Goal: Task Accomplishment & Management: Complete application form

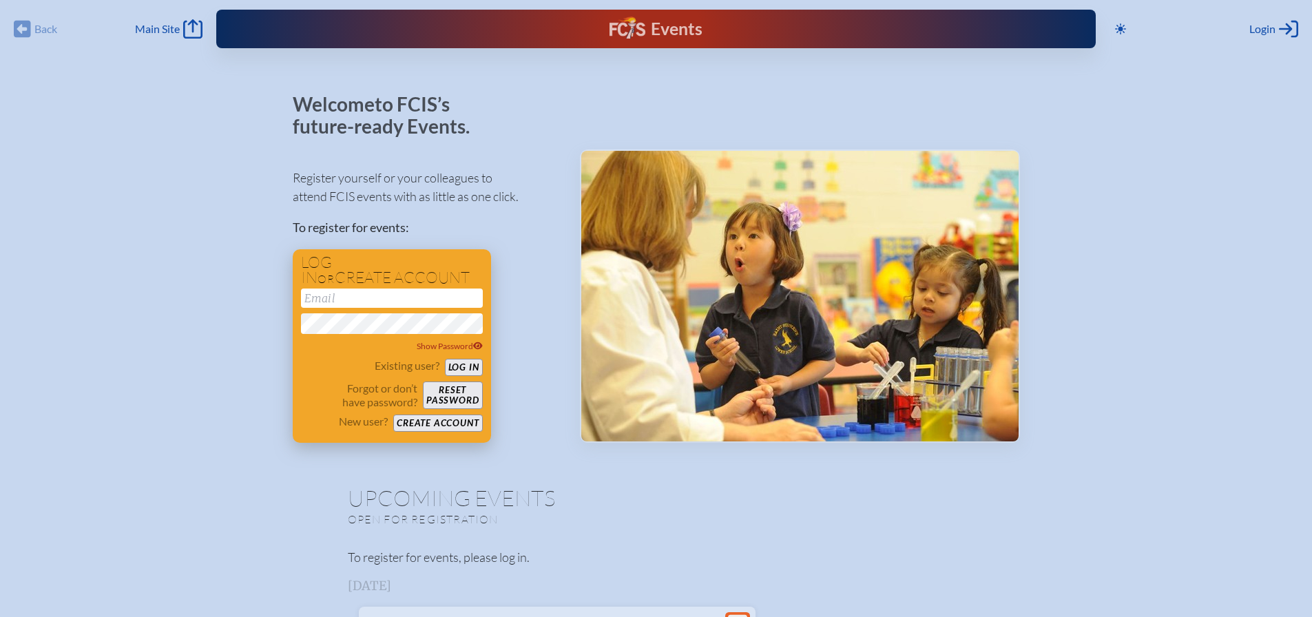
type input "[PERSON_NAME][EMAIL_ADDRESS][PERSON_NAME][DOMAIN_NAME]"
click at [470, 366] on button "Log in" at bounding box center [464, 367] width 38 height 17
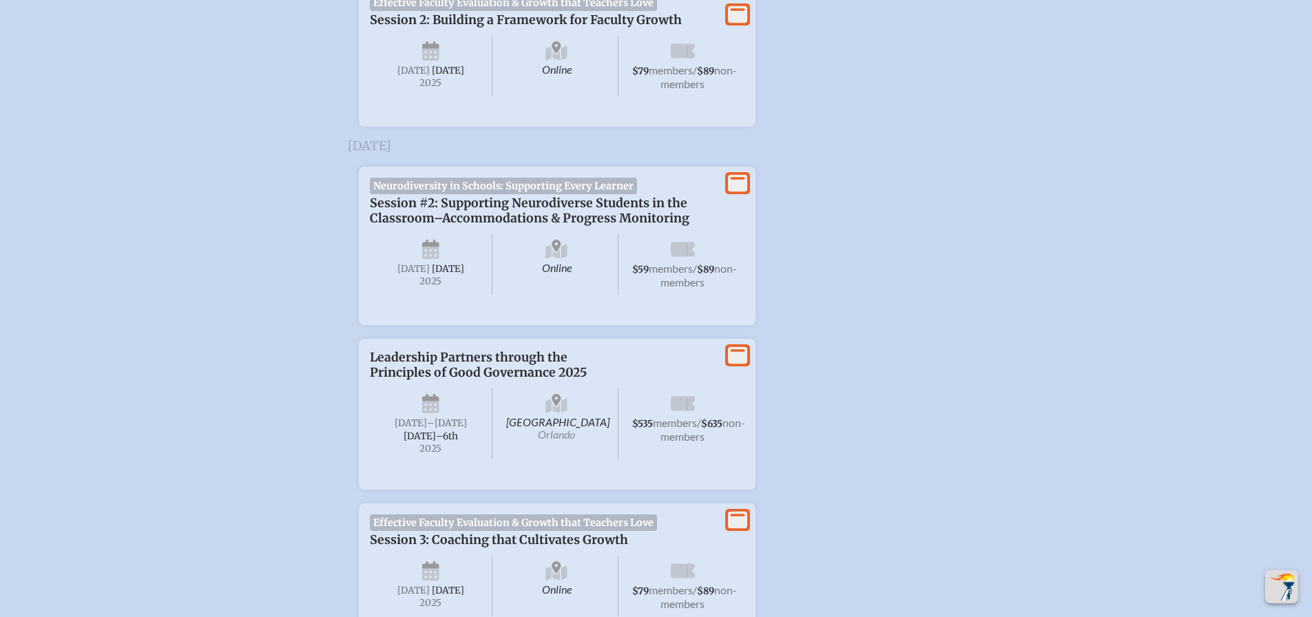
scroll to position [1073, 0]
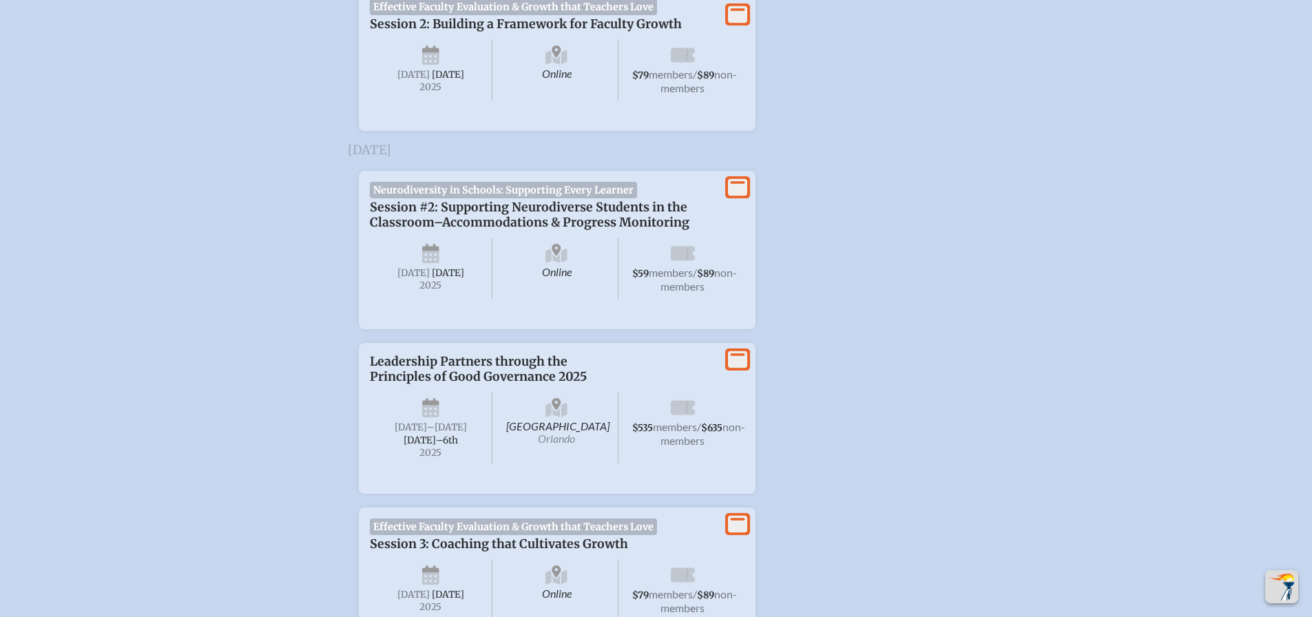
click at [527, 198] on span "Neurodiversity in Schools: Supporting Every Learner" at bounding box center [504, 190] width 268 height 17
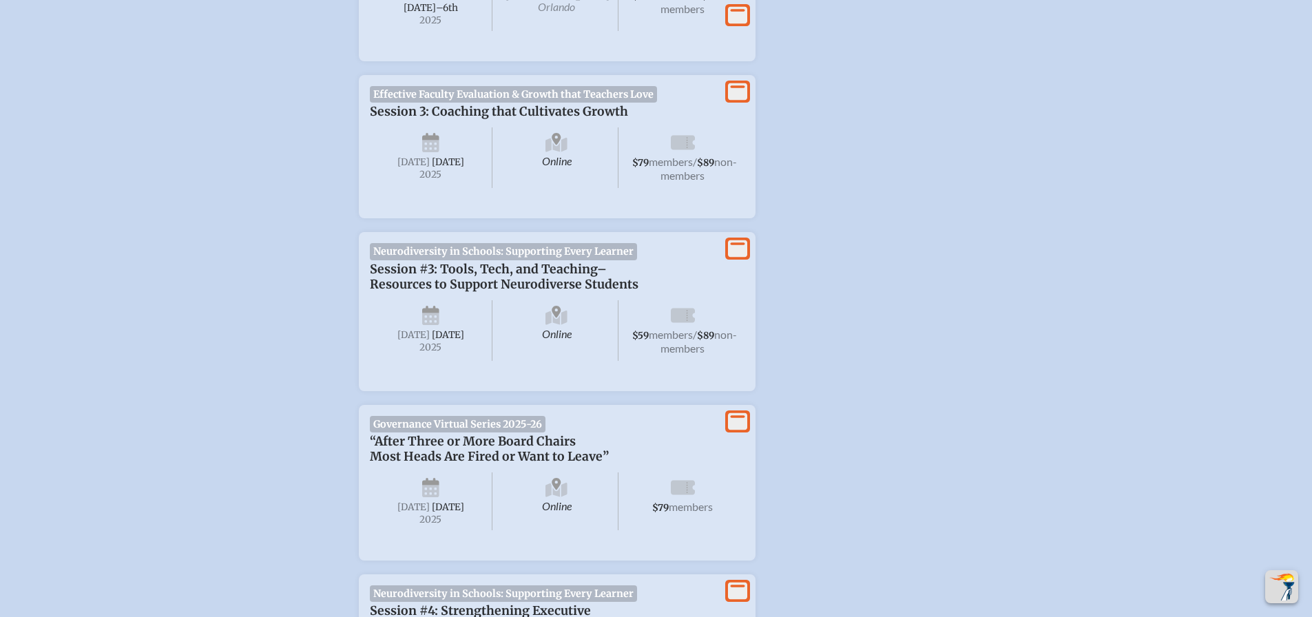
scroll to position [2208, 0]
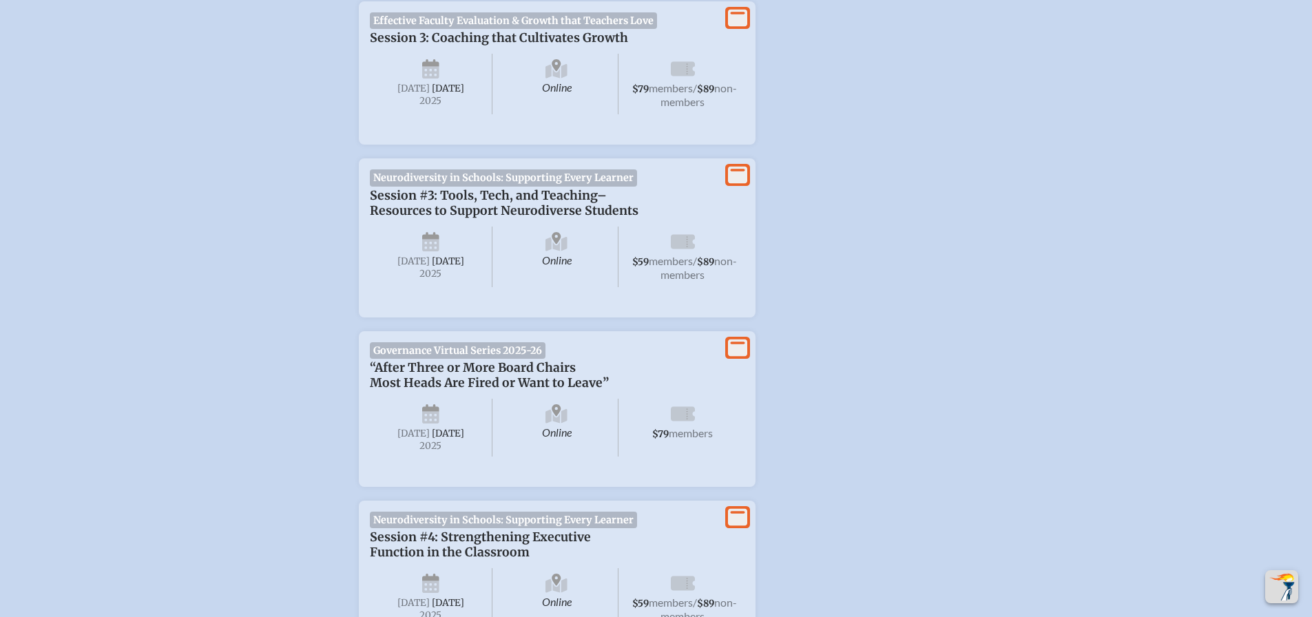
click at [675, 267] on span "members" at bounding box center [671, 260] width 44 height 13
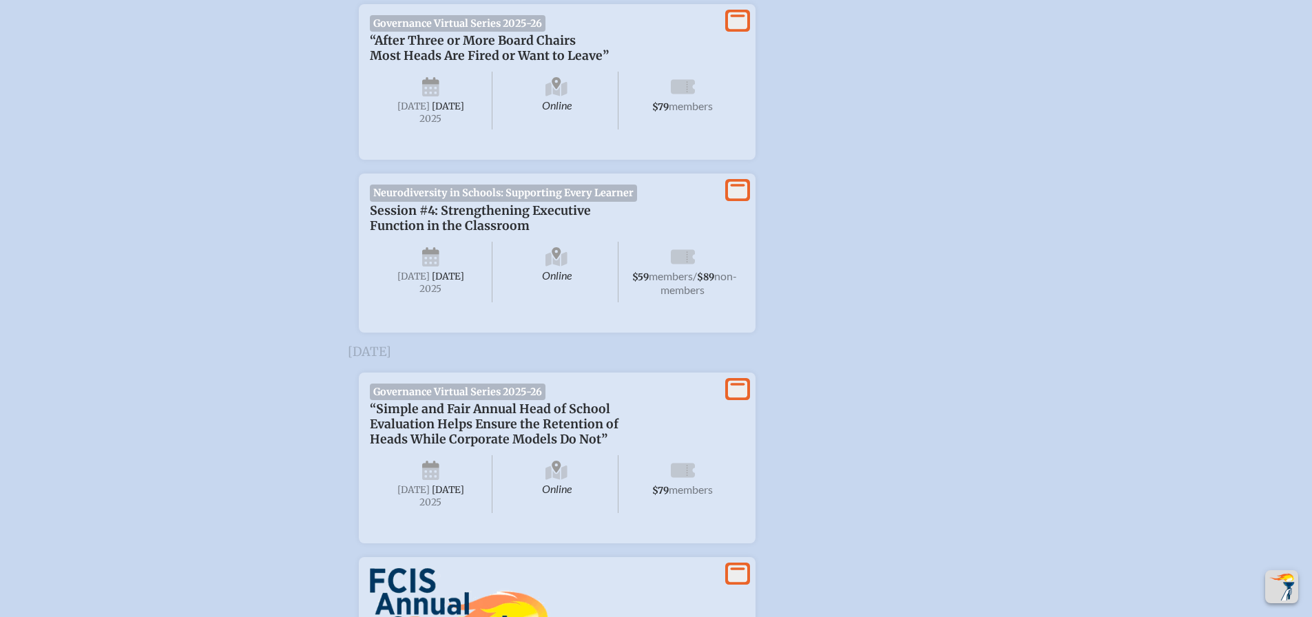
scroll to position [3126, 0]
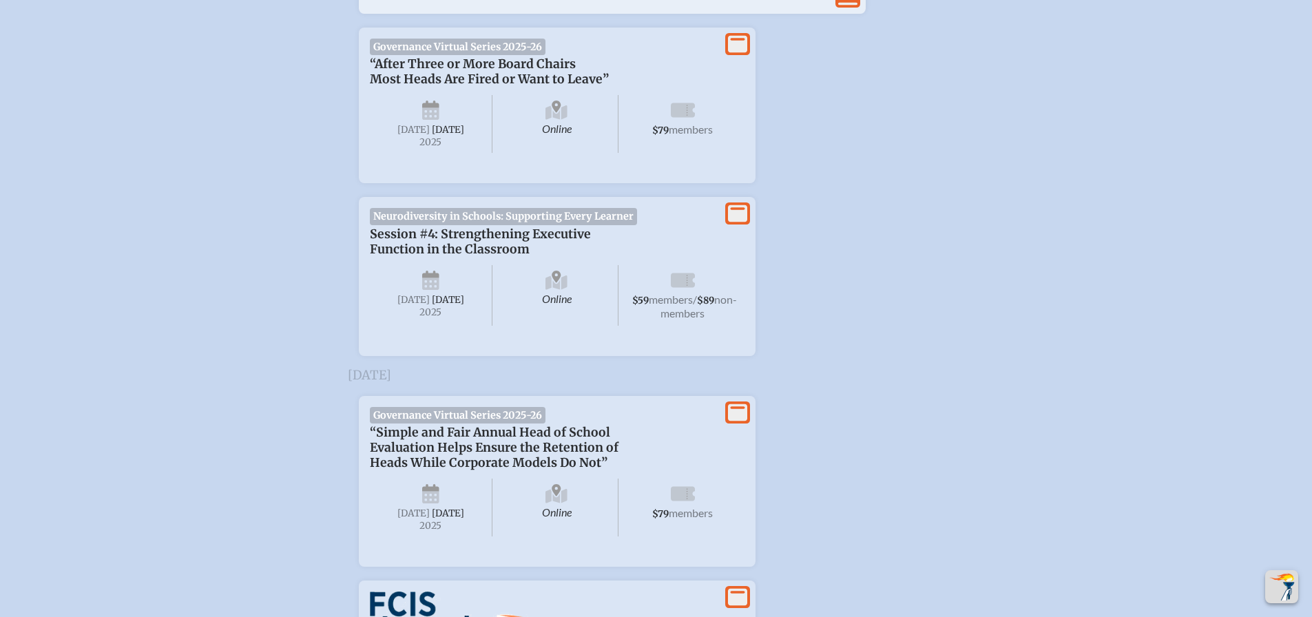
click at [688, 287] on icon at bounding box center [683, 280] width 24 height 14
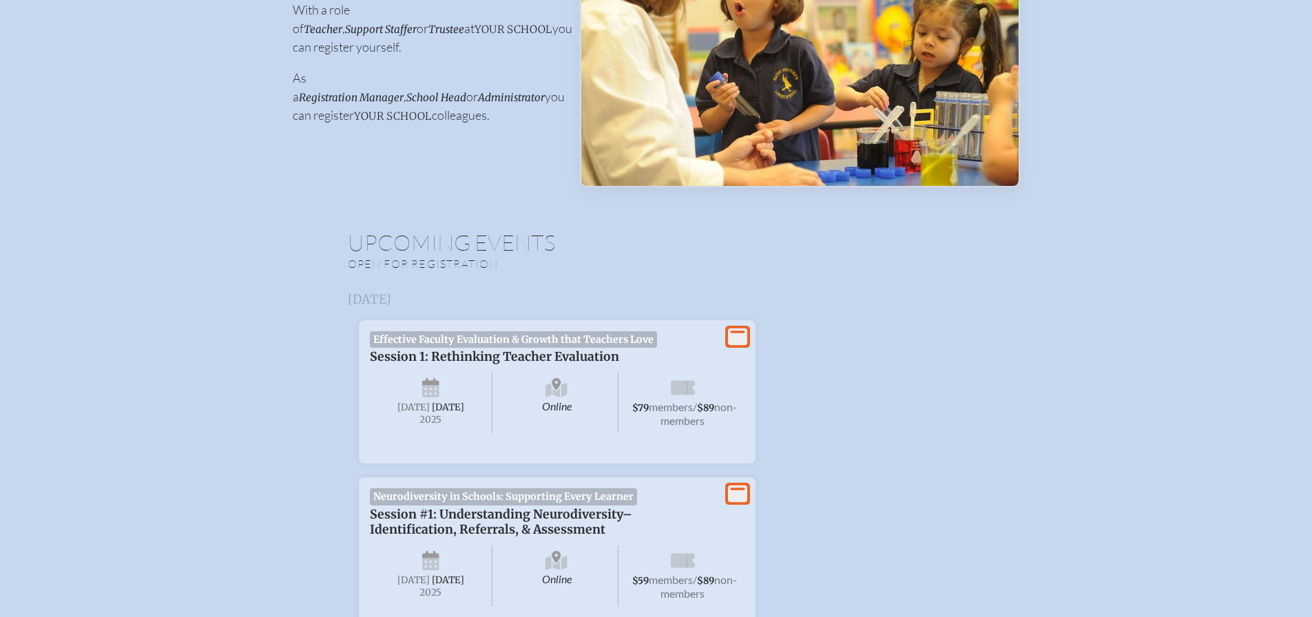
scroll to position [0, 0]
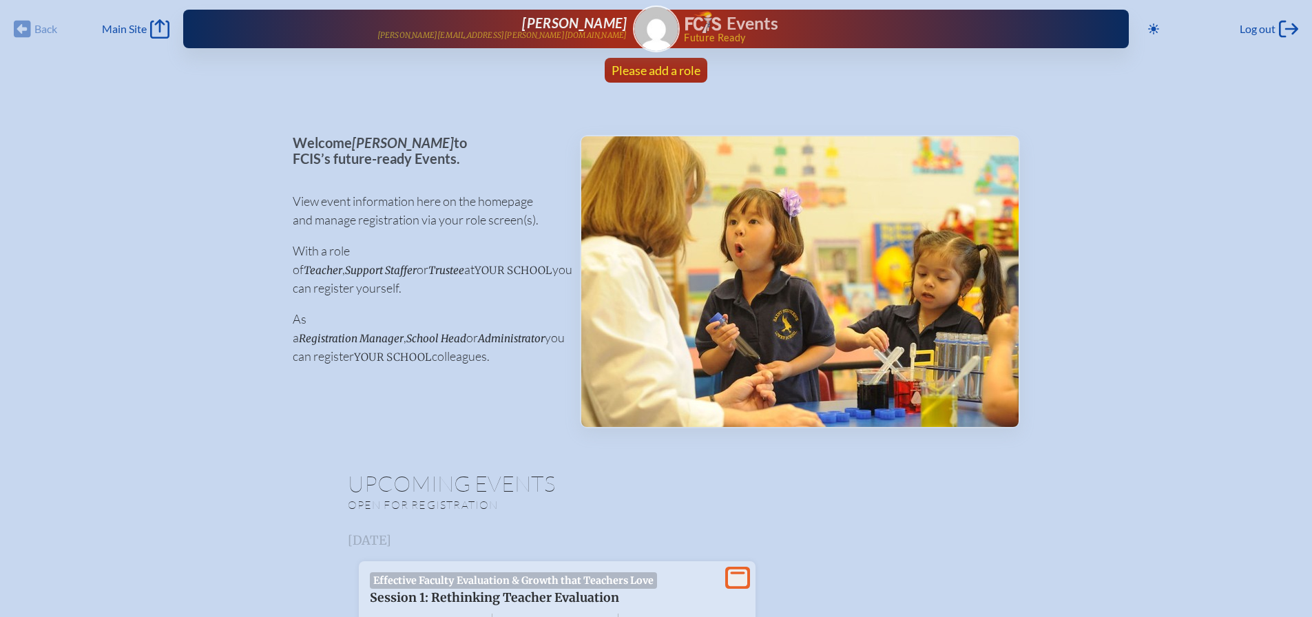
click at [653, 67] on span "Please add a role" at bounding box center [655, 70] width 89 height 15
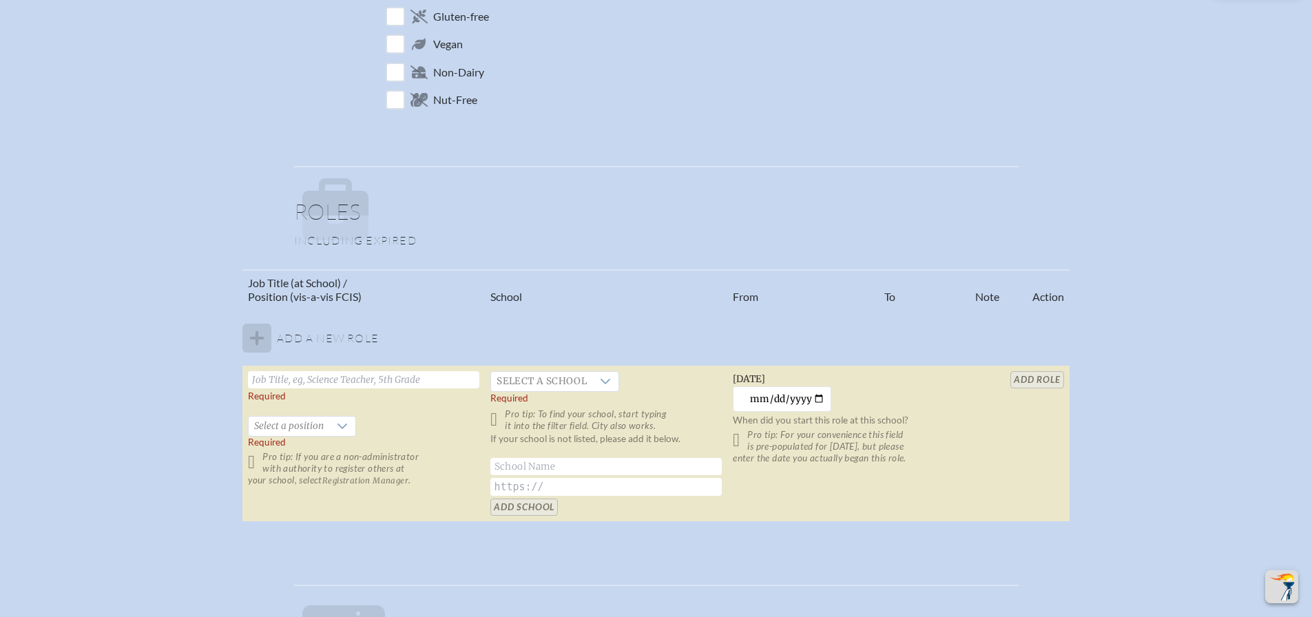
scroll to position [781, 0]
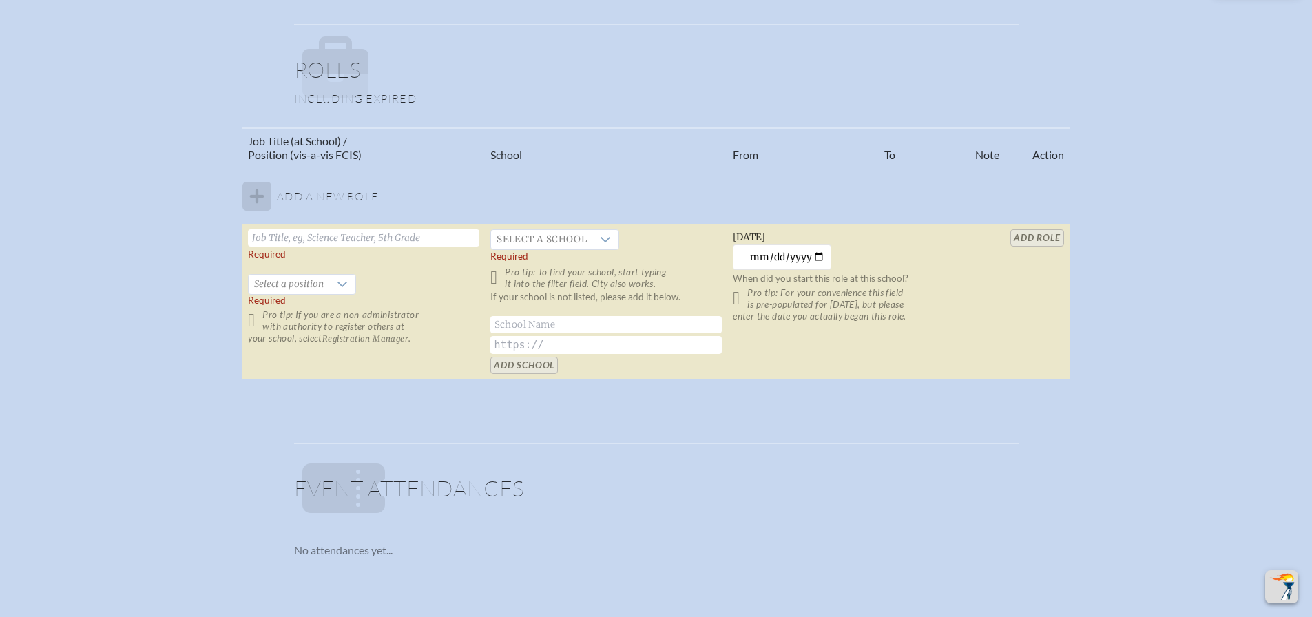
click at [258, 320] on p "Pro tip: If you are a non-administrator with authority to register others at yo…" at bounding box center [363, 326] width 231 height 35
click at [326, 237] on input "text" at bounding box center [363, 237] width 231 height 17
type input "Upper School Learning Specialist"
click at [592, 240] on div at bounding box center [605, 239] width 26 height 19
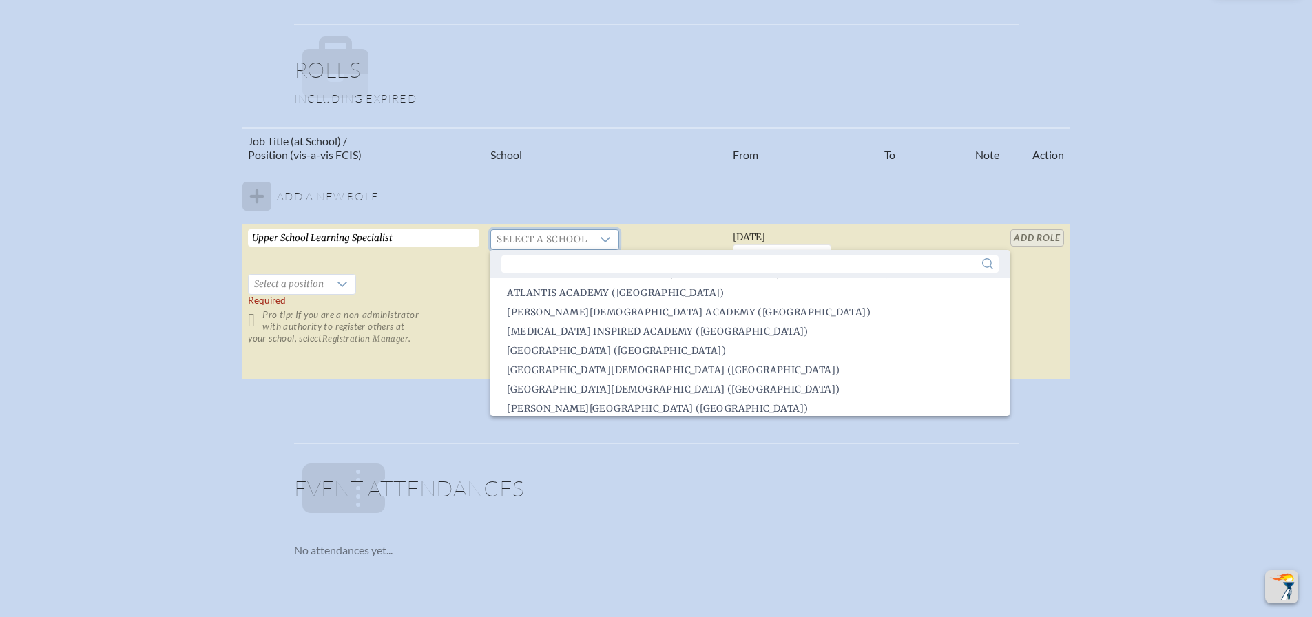
scroll to position [278, 0]
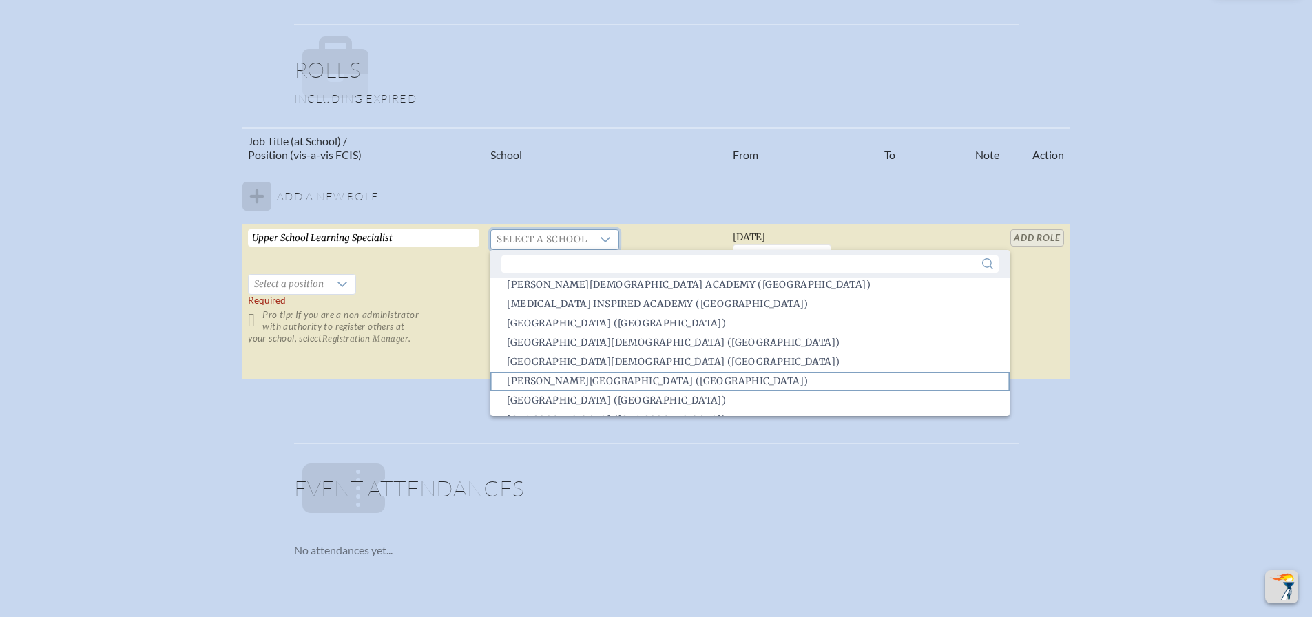
click at [722, 377] on li "Benjamin School (North Palm Beach)" at bounding box center [749, 381] width 519 height 19
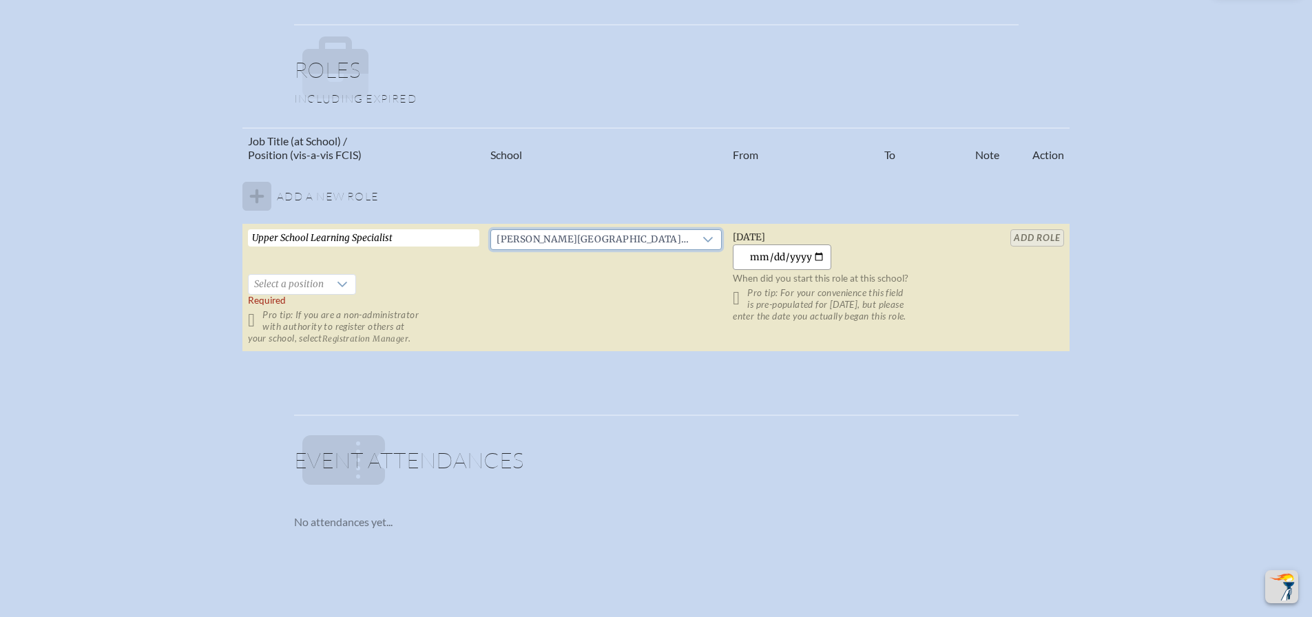
click at [819, 258] on input "2025-09-09" at bounding box center [782, 256] width 98 height 25
type input "2022-04-25"
click at [347, 281] on div at bounding box center [342, 284] width 26 height 19
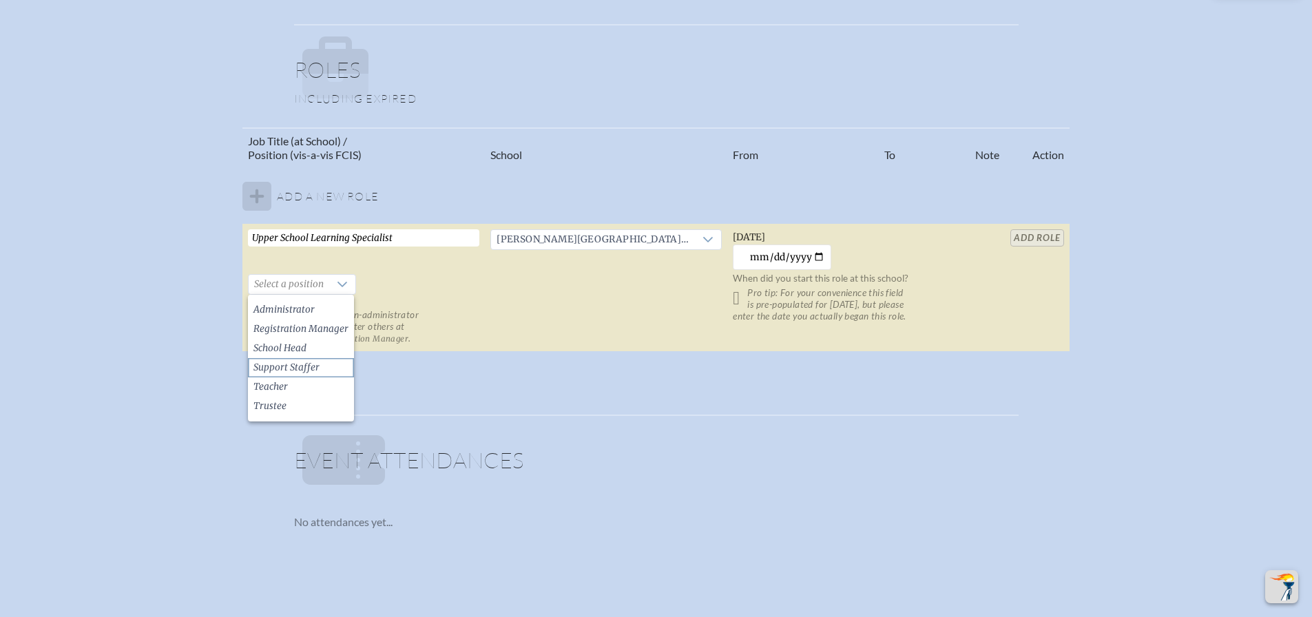
click at [324, 363] on li "Support Staffer" at bounding box center [301, 367] width 106 height 19
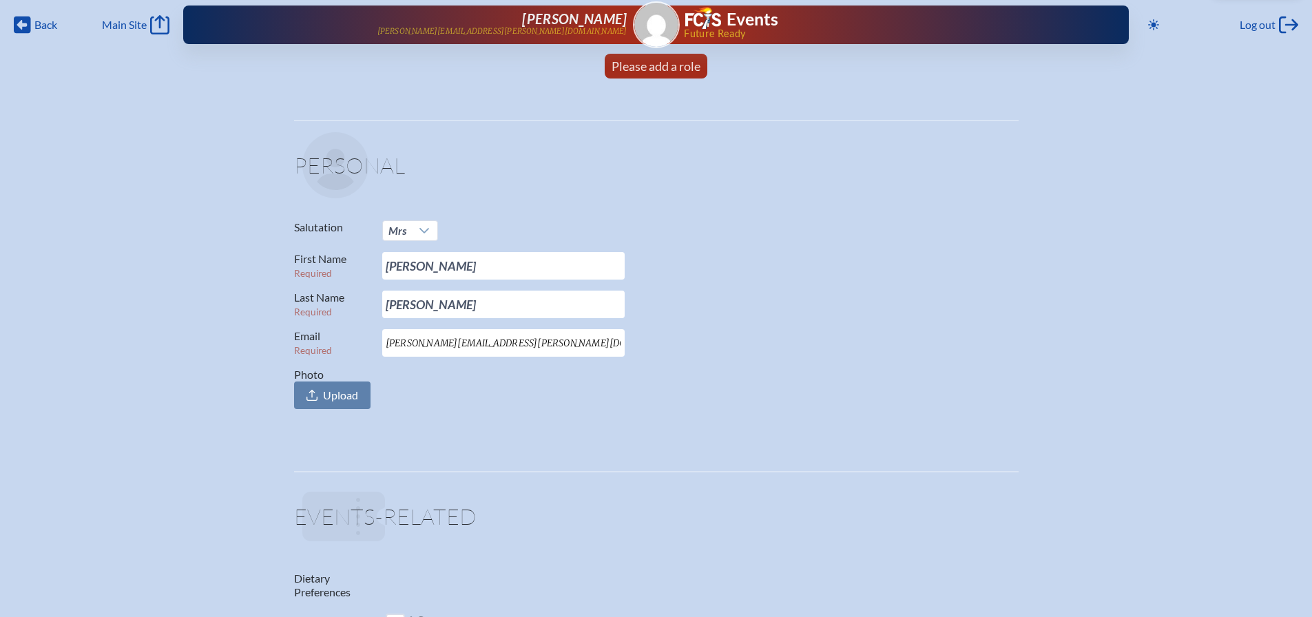
scroll to position [0, 0]
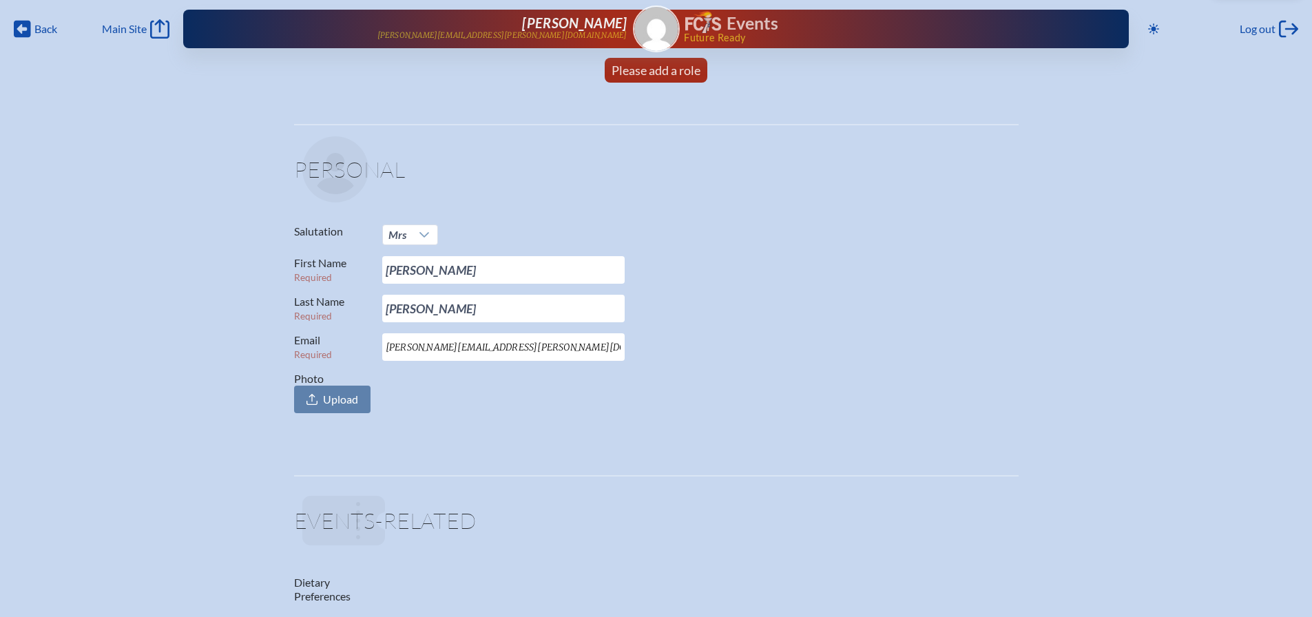
click at [702, 30] on img at bounding box center [703, 22] width 36 height 22
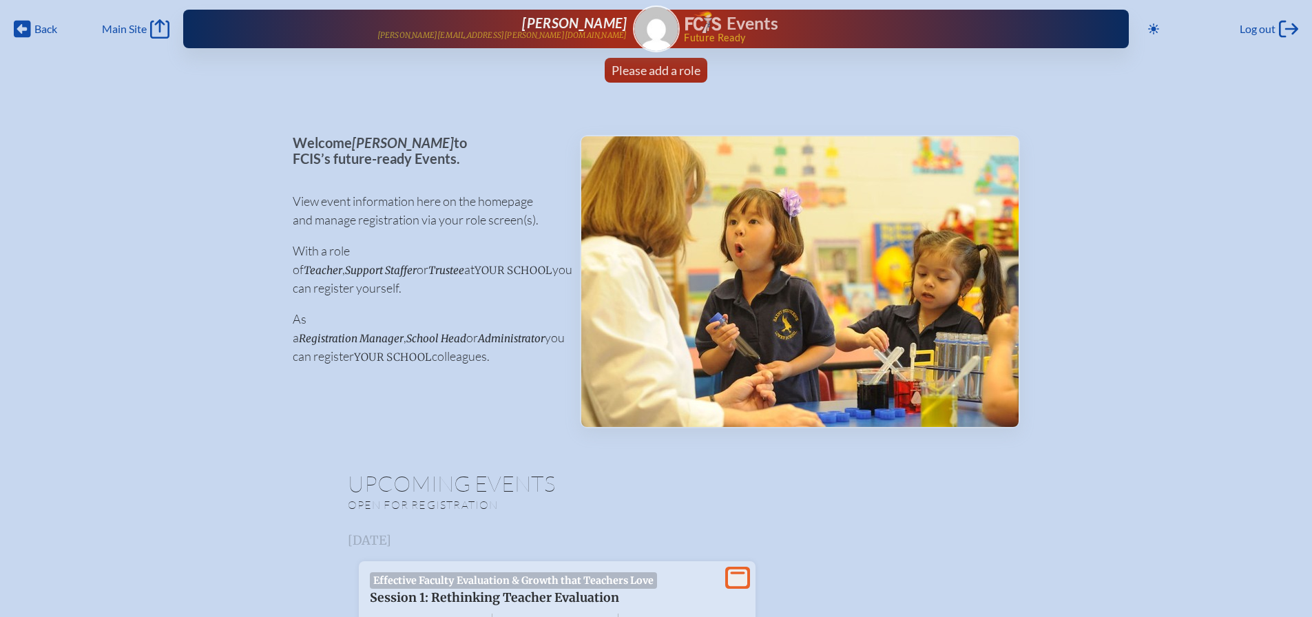
drag, startPoint x: 1316, startPoint y: 45, endPoint x: 1010, endPoint y: 86, distance: 308.5
click at [1010, 86] on ul "Please add a role" at bounding box center [656, 74] width 1312 height 33
click at [169, 21] on icon "Main Site" at bounding box center [159, 28] width 19 height 19
click at [656, 36] on img at bounding box center [656, 29] width 44 height 44
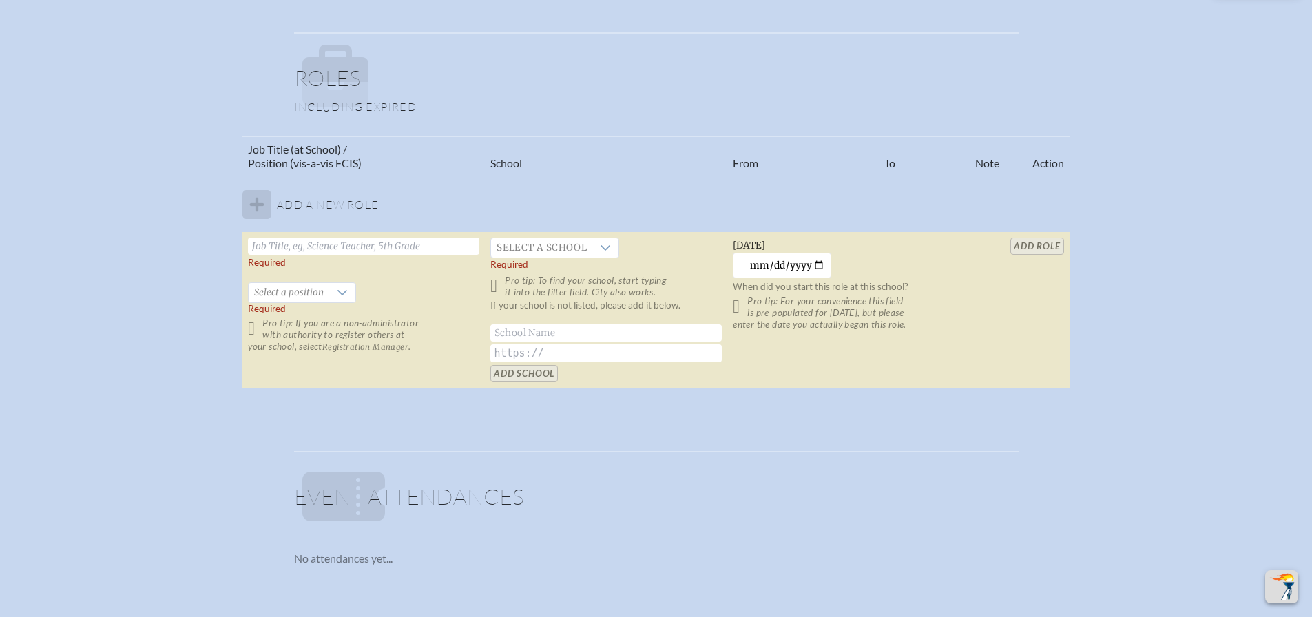
scroll to position [755, 0]
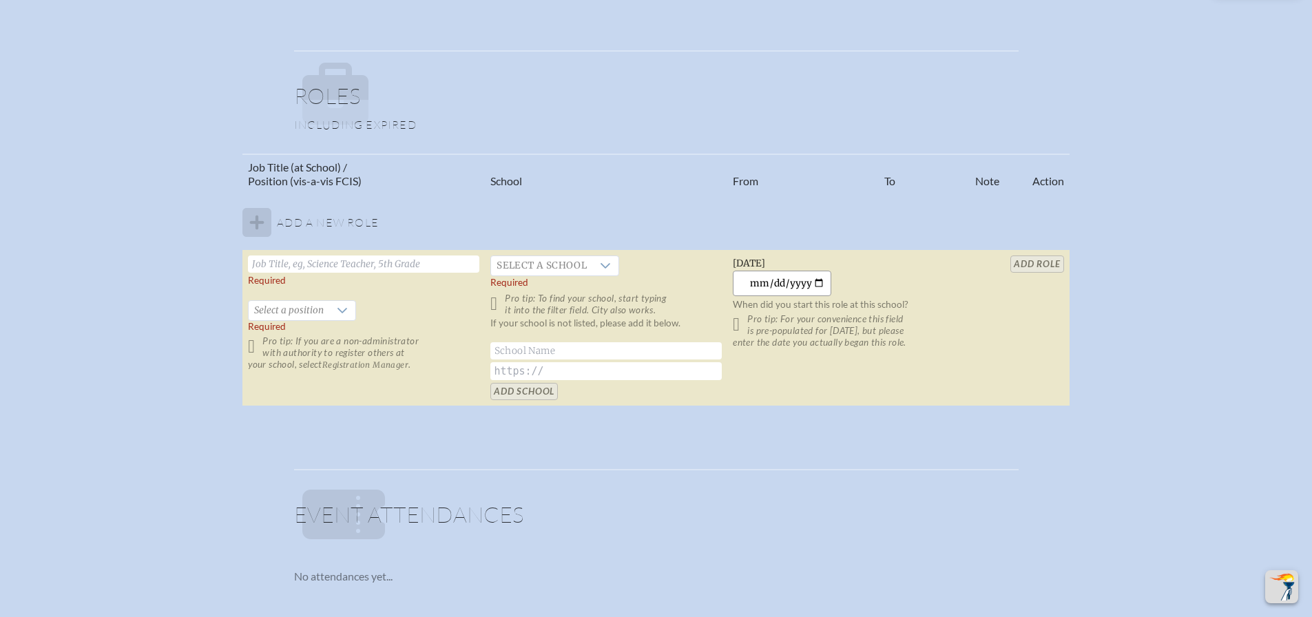
click at [817, 283] on input "[DATE]" at bounding box center [782, 283] width 98 height 25
type input "[DATE]"
click at [551, 264] on span "Select a school" at bounding box center [541, 265] width 101 height 19
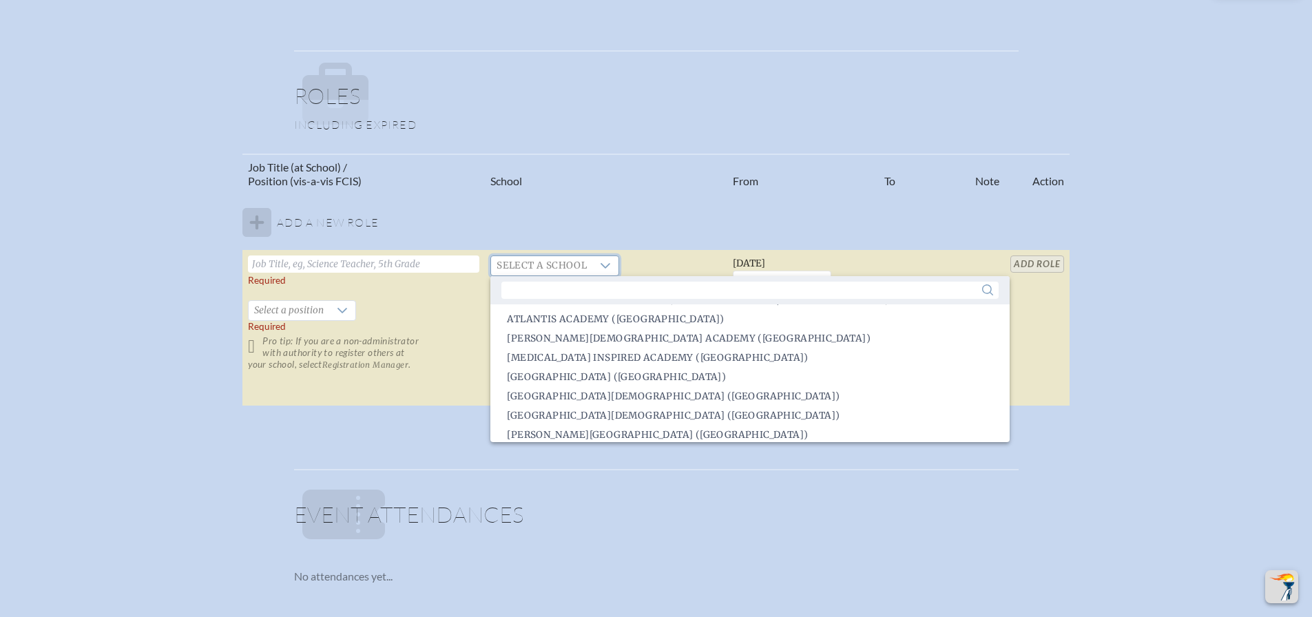
scroll to position [278, 0]
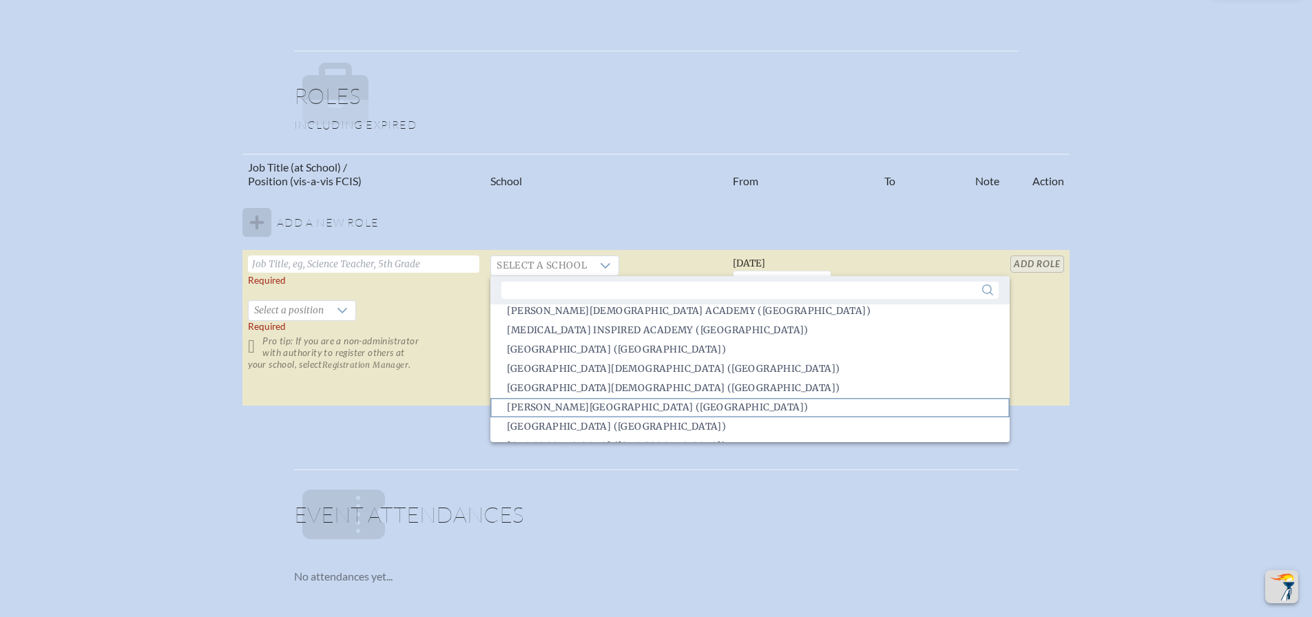
click at [747, 404] on li "Benjamin School (North Palm Beach)" at bounding box center [749, 407] width 519 height 19
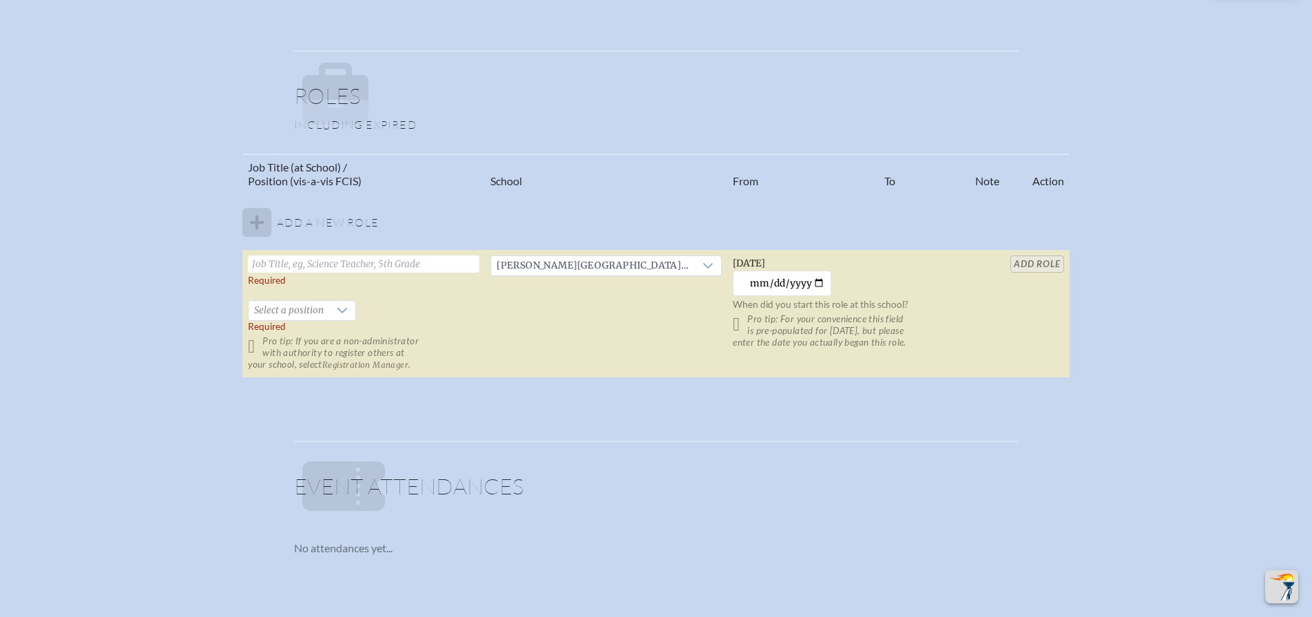
click at [334, 262] on input "text" at bounding box center [363, 263] width 231 height 17
type input "Upper School Learning Specialist"
click at [295, 312] on span "Select a position" at bounding box center [289, 310] width 81 height 19
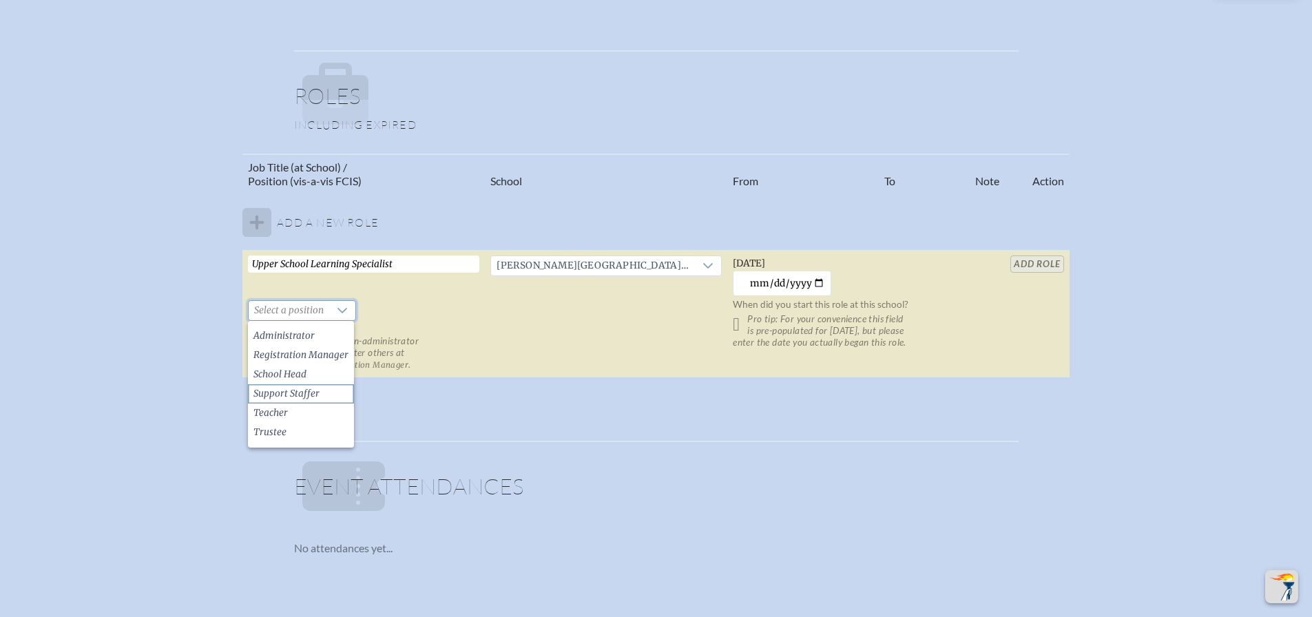
click at [317, 386] on li "Support Staffer" at bounding box center [301, 393] width 106 height 19
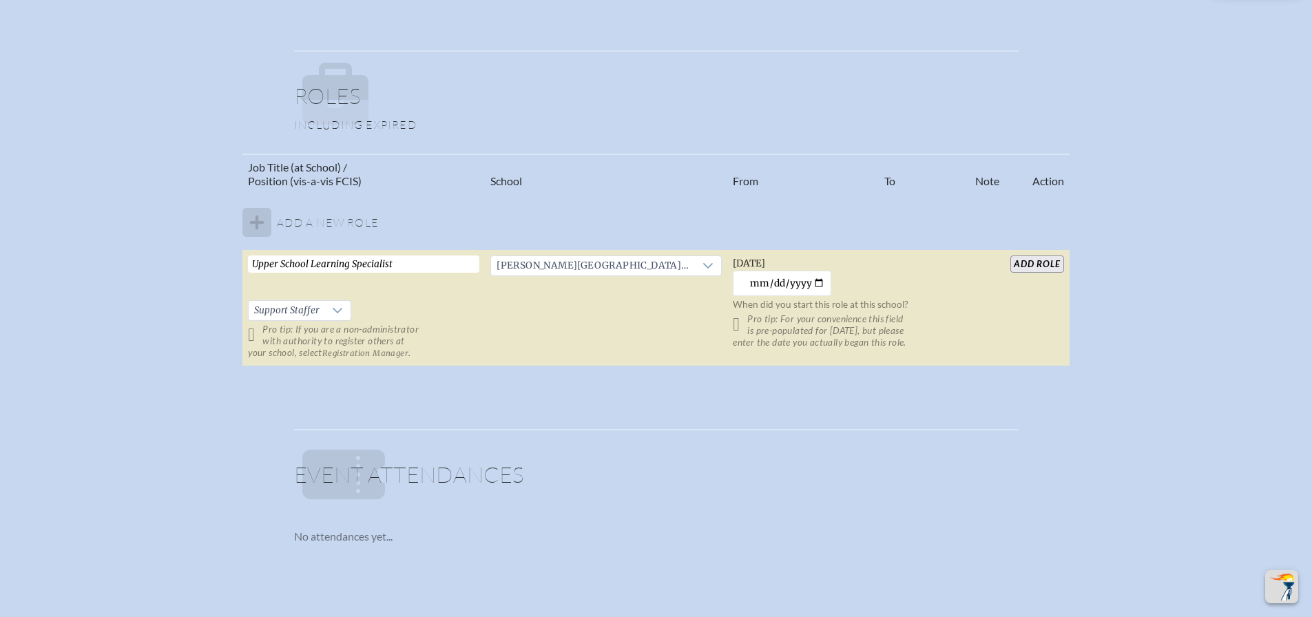
click at [254, 336] on p "Pro tip: If you are a non-administrator with authority to register others at yo…" at bounding box center [363, 341] width 231 height 35
click at [260, 334] on p "Pro tip: If you are a non-administrator with authority to register others at yo…" at bounding box center [363, 341] width 231 height 35
click at [1034, 262] on input "add Role" at bounding box center [1036, 263] width 53 height 17
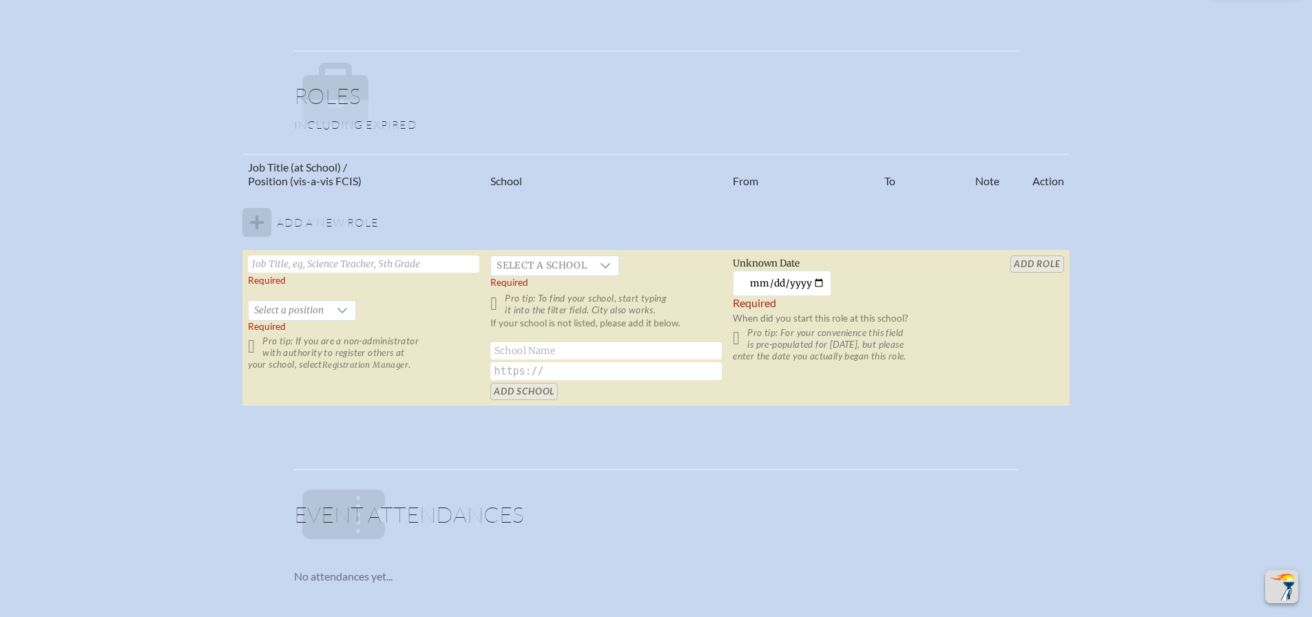
scroll to position [772, 0]
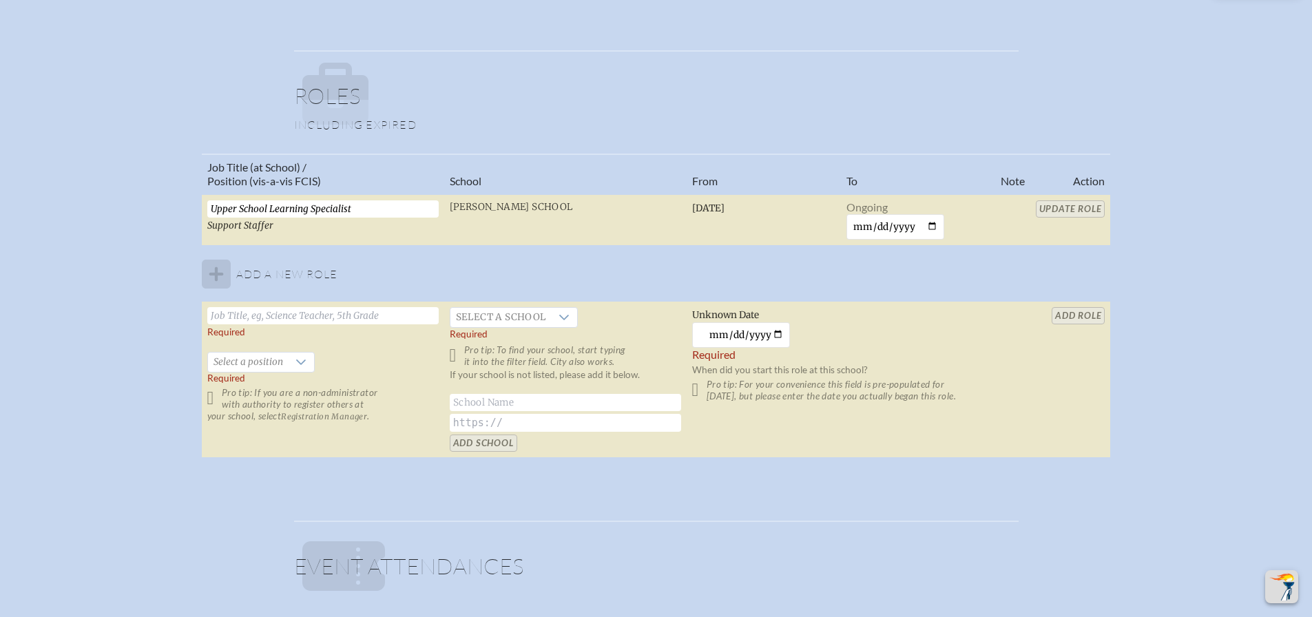
click at [1051, 207] on table "Job Title (at School) / Position (vis-a-vis FCIS) School From To Note Action Up…" at bounding box center [656, 306] width 909 height 305
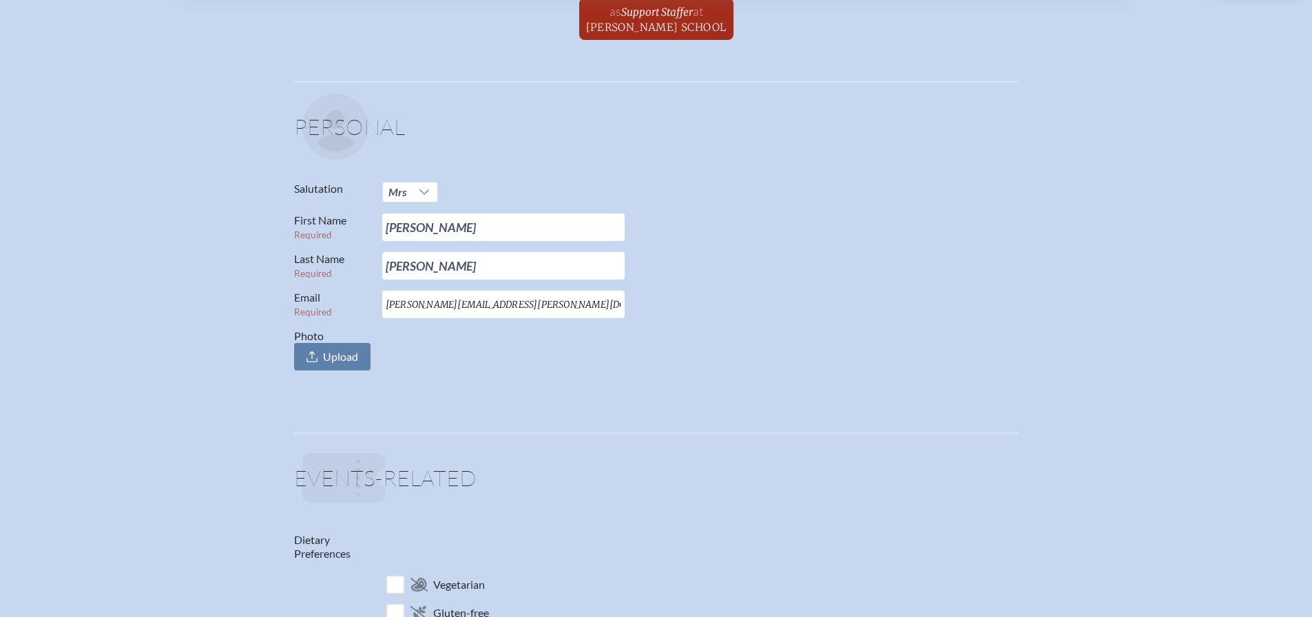
scroll to position [0, 0]
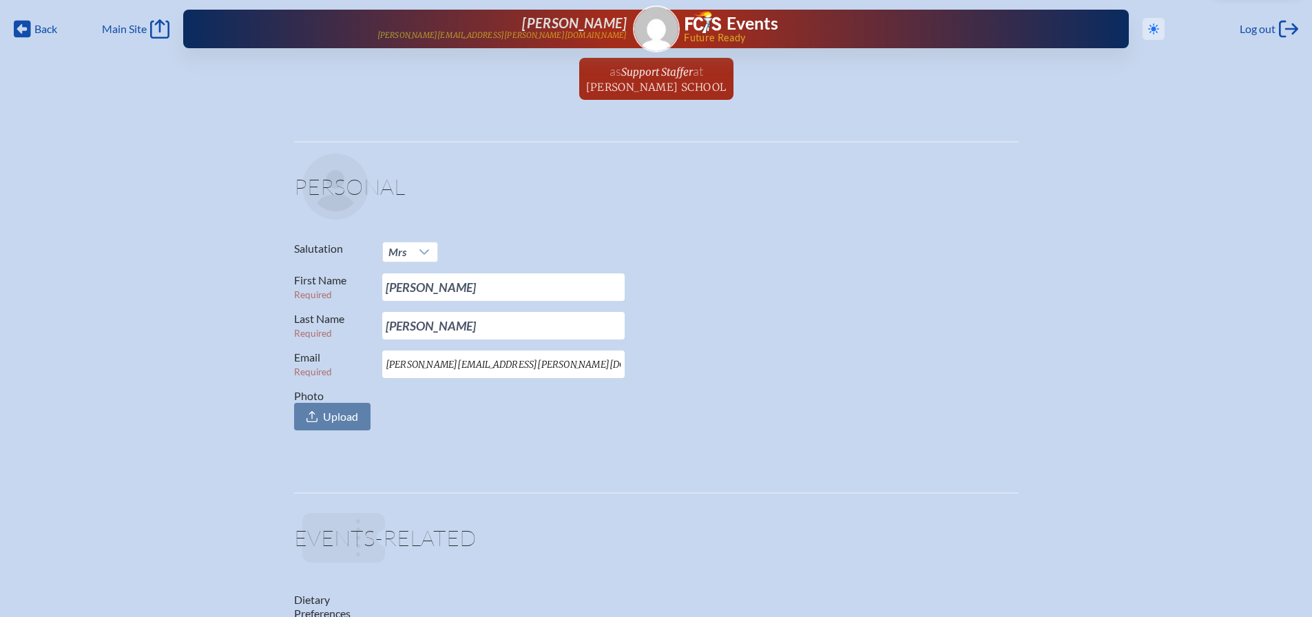
click at [1148, 27] on icon at bounding box center [1153, 28] width 11 height 11
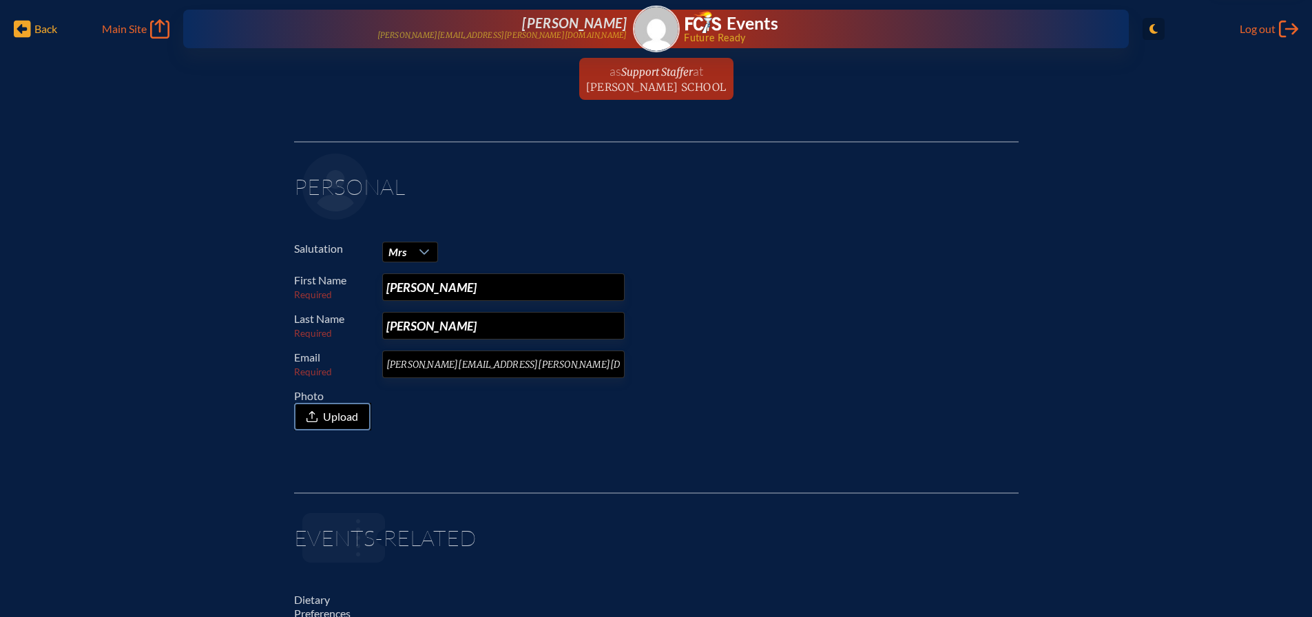
click at [35, 29] on span "Back" at bounding box center [45, 29] width 23 height 14
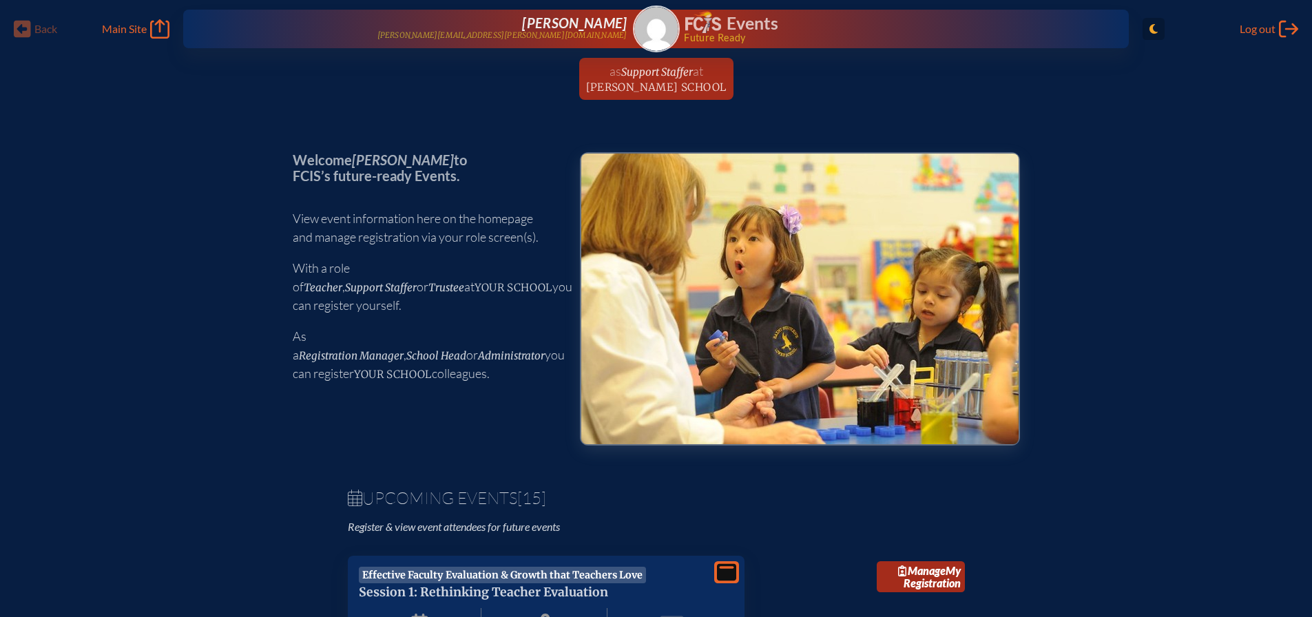
click at [34, 26] on div "Back Back Main Site Main Site" at bounding box center [92, 28] width 156 height 19
click at [169, 24] on icon "Main Site" at bounding box center [159, 28] width 19 height 19
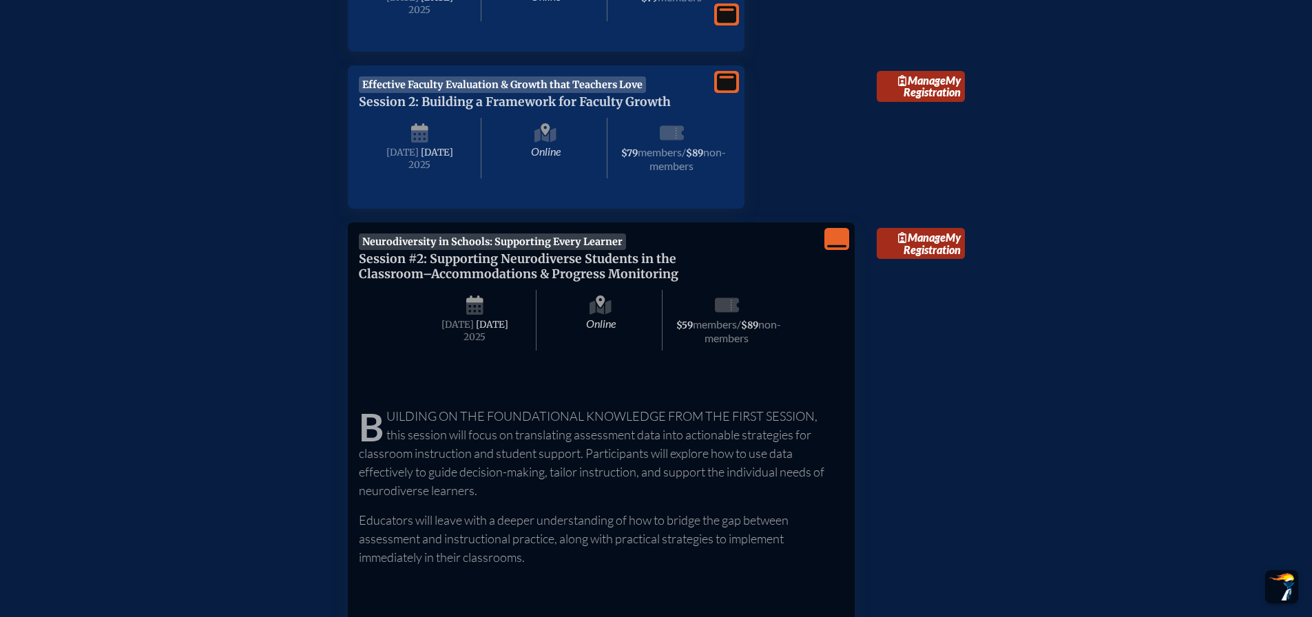
scroll to position [1078, 0]
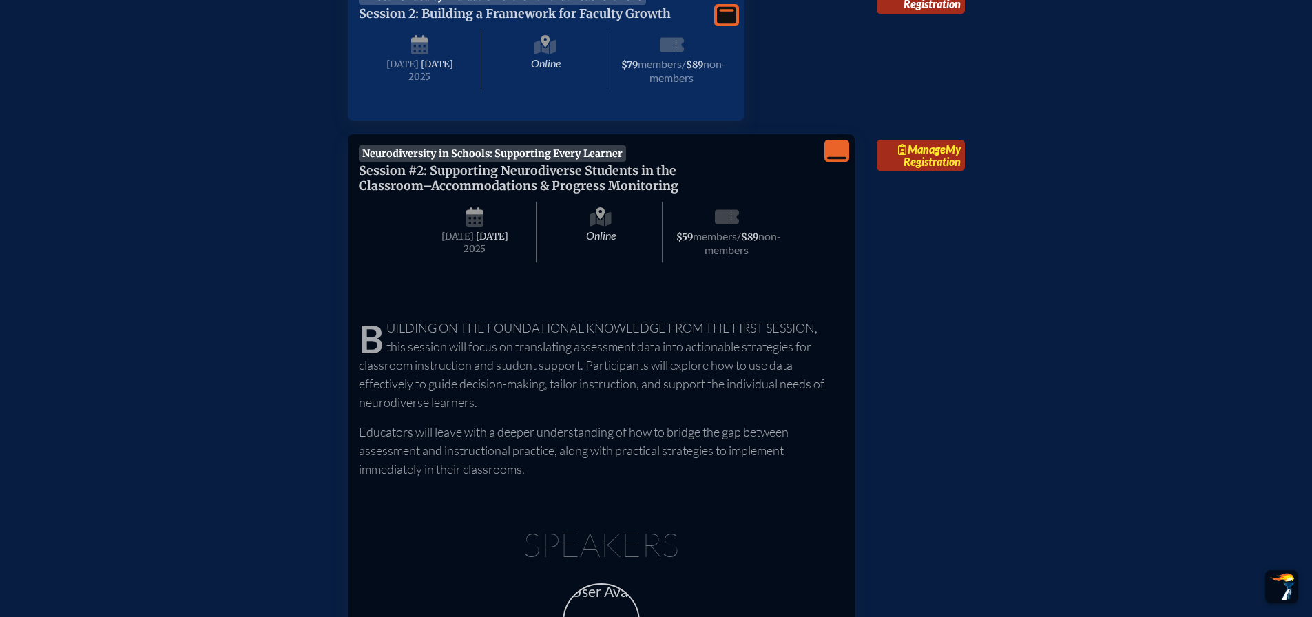
click at [921, 171] on link "Manage My Registration" at bounding box center [921, 156] width 88 height 32
